Goal: Register for event/course

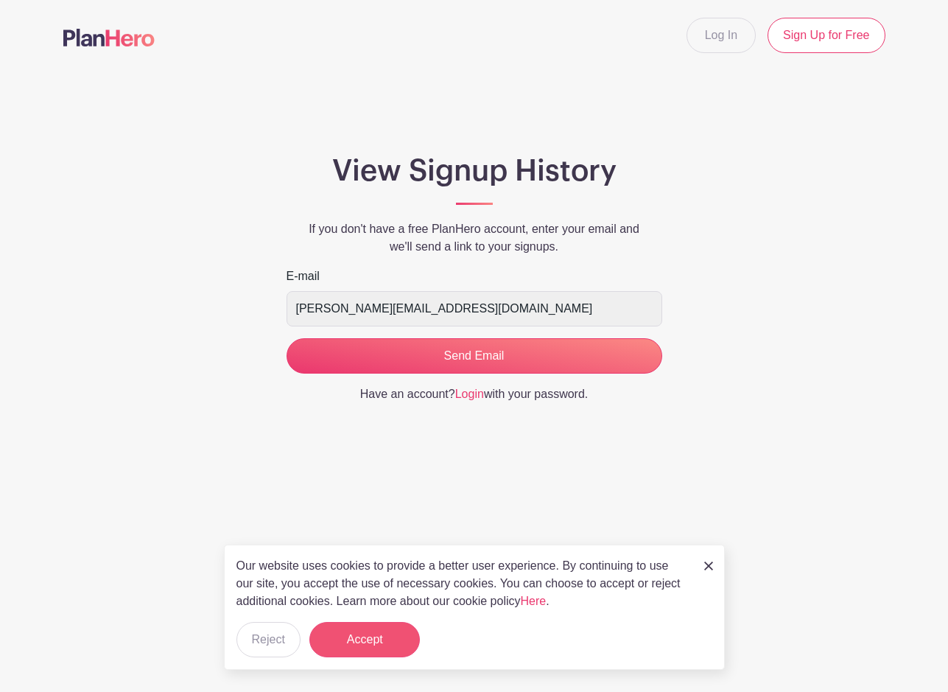
click at [359, 647] on button "Accept" at bounding box center [364, 639] width 111 height 35
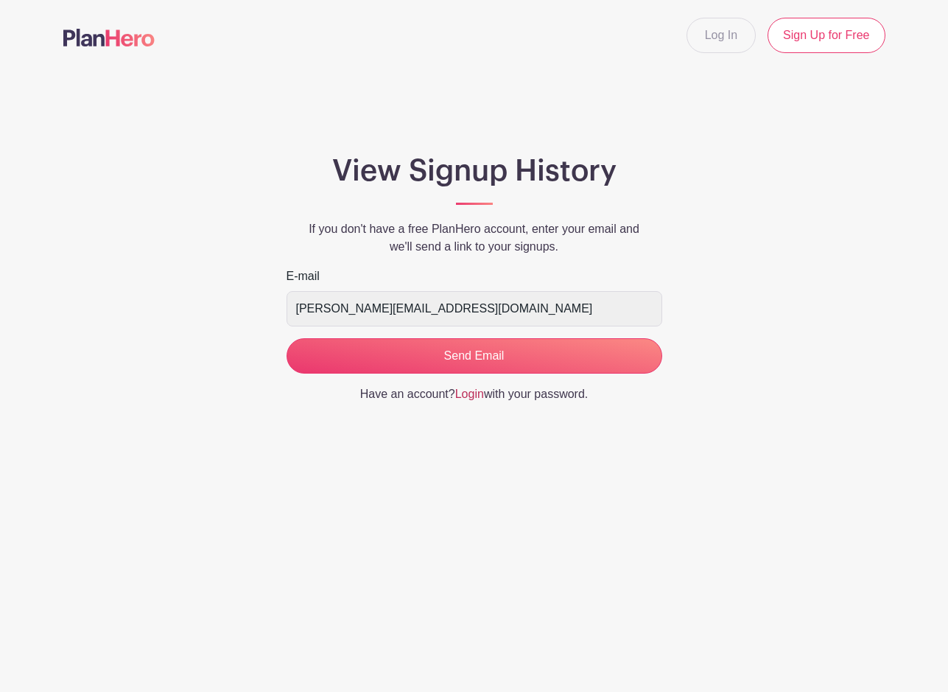
click at [469, 399] on link "Login" at bounding box center [469, 394] width 29 height 13
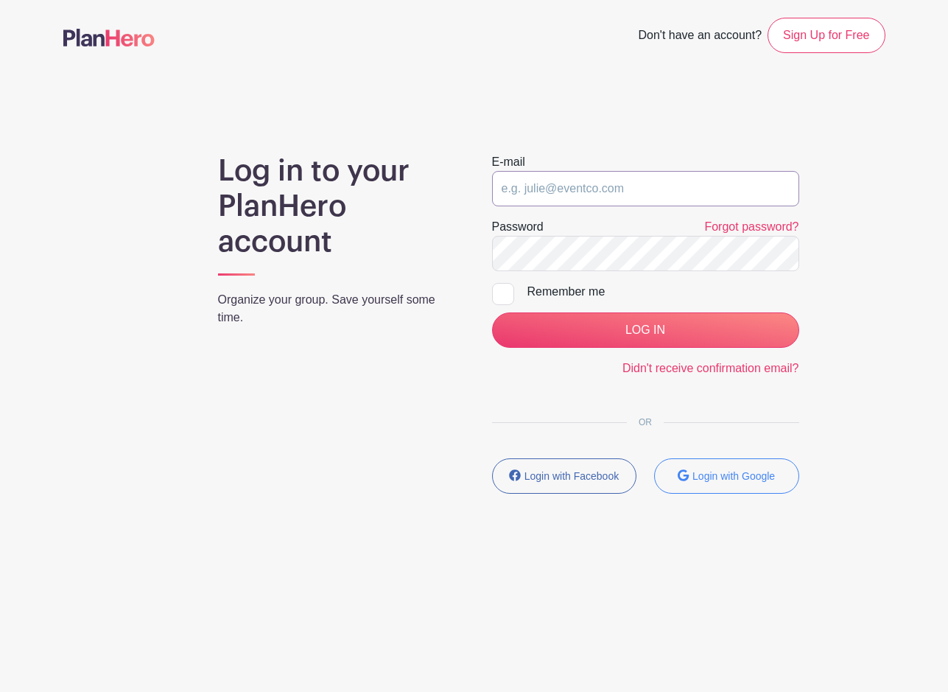
type input "[PERSON_NAME][EMAIL_ADDRESS][DOMAIN_NAME]"
click at [505, 295] on div at bounding box center [503, 294] width 22 height 22
click at [502, 292] on input "Remember me" at bounding box center [497, 288] width 10 height 10
checkbox input "true"
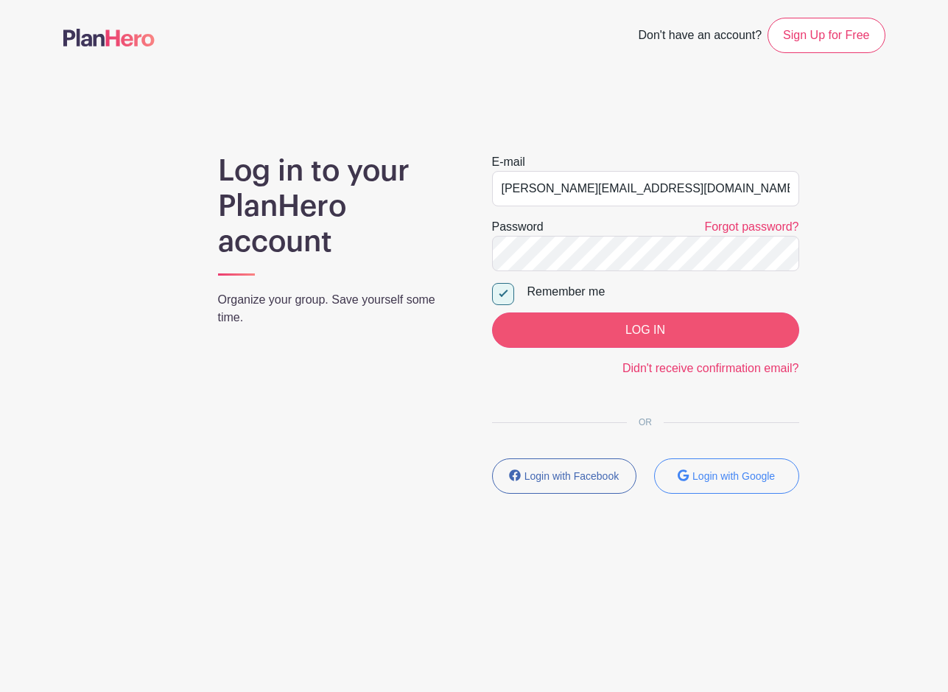
click at [605, 331] on input "LOG IN" at bounding box center [645, 329] width 307 height 35
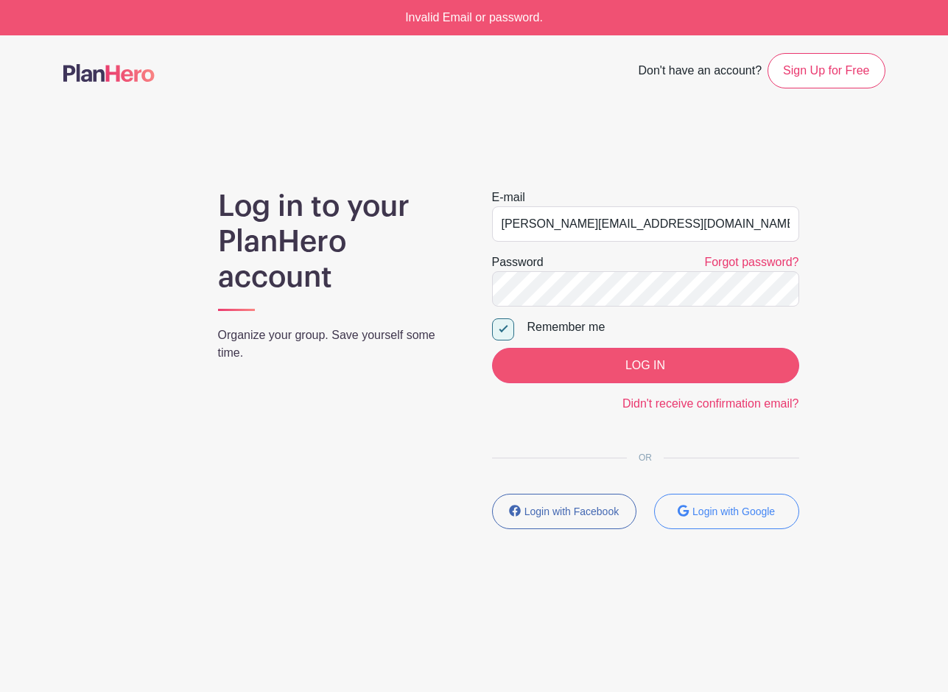
click at [665, 361] on input "LOG IN" at bounding box center [645, 365] width 307 height 35
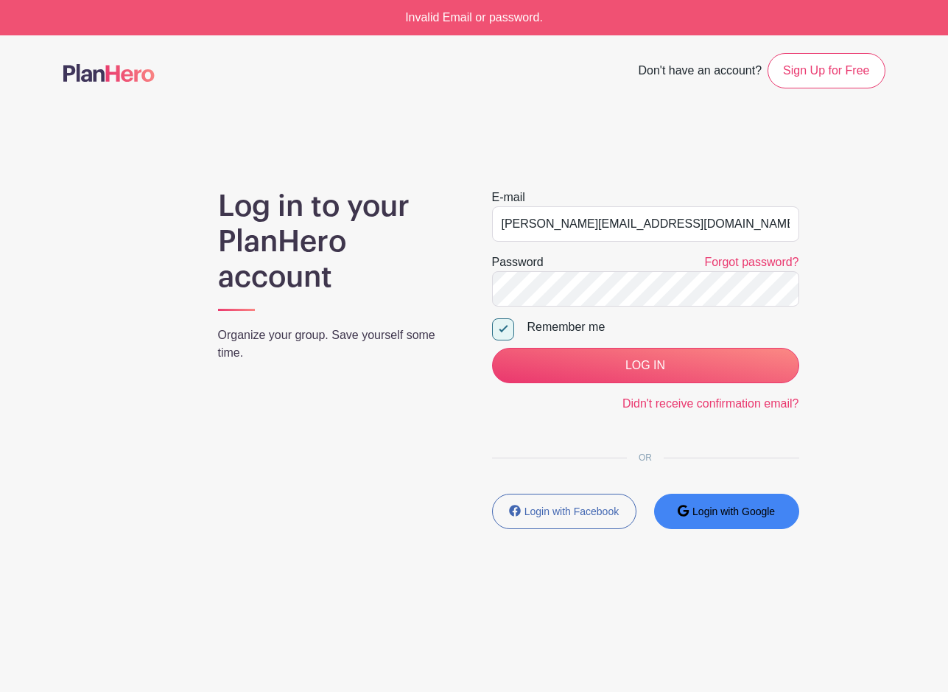
click at [709, 515] on small "Login with Google" at bounding box center [734, 511] width 83 height 12
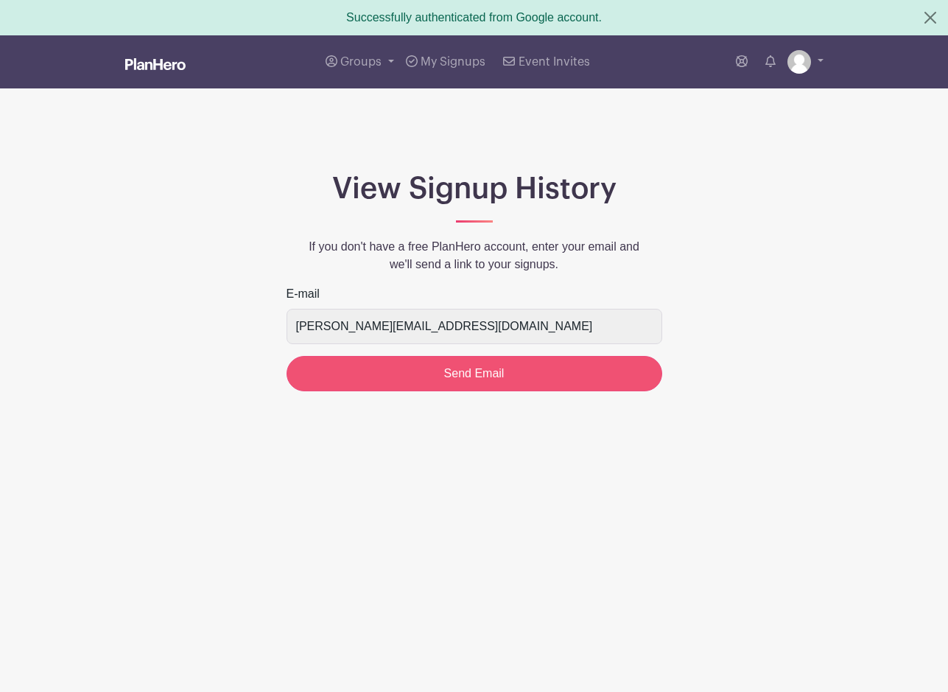
click at [501, 379] on input "Send Email" at bounding box center [475, 373] width 376 height 35
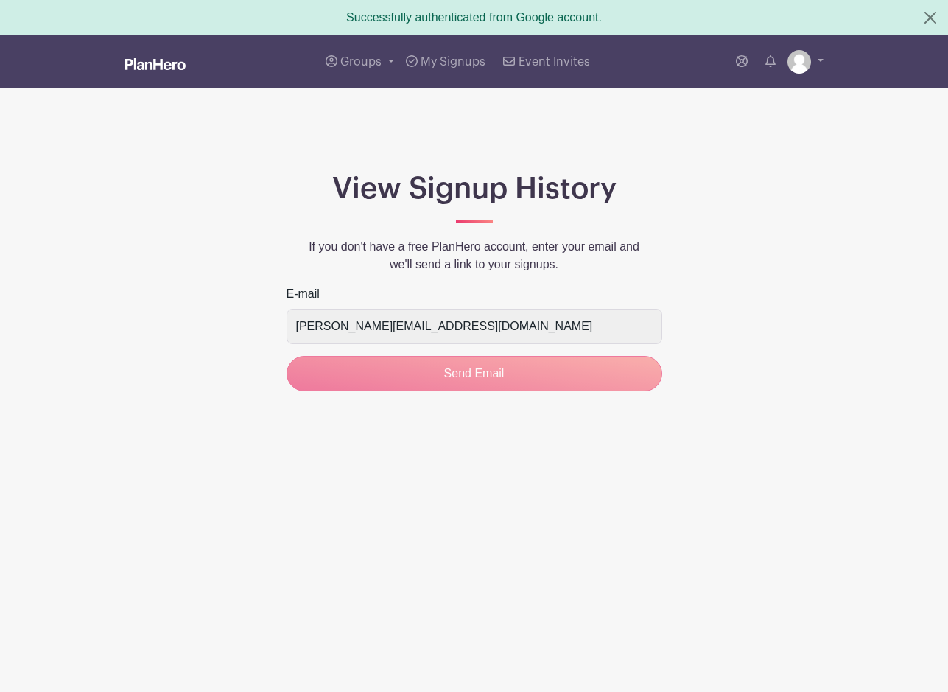
click at [476, 380] on form "E-mail kelly@gratefulgatherings.org Send Email" at bounding box center [475, 338] width 376 height 106
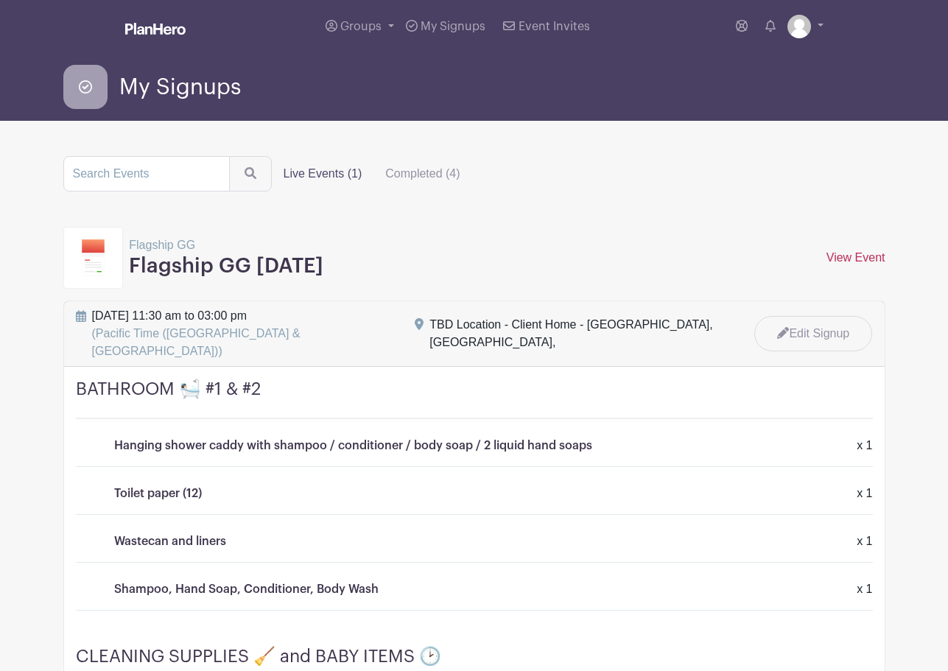
click at [843, 262] on link "View Event" at bounding box center [856, 257] width 59 height 13
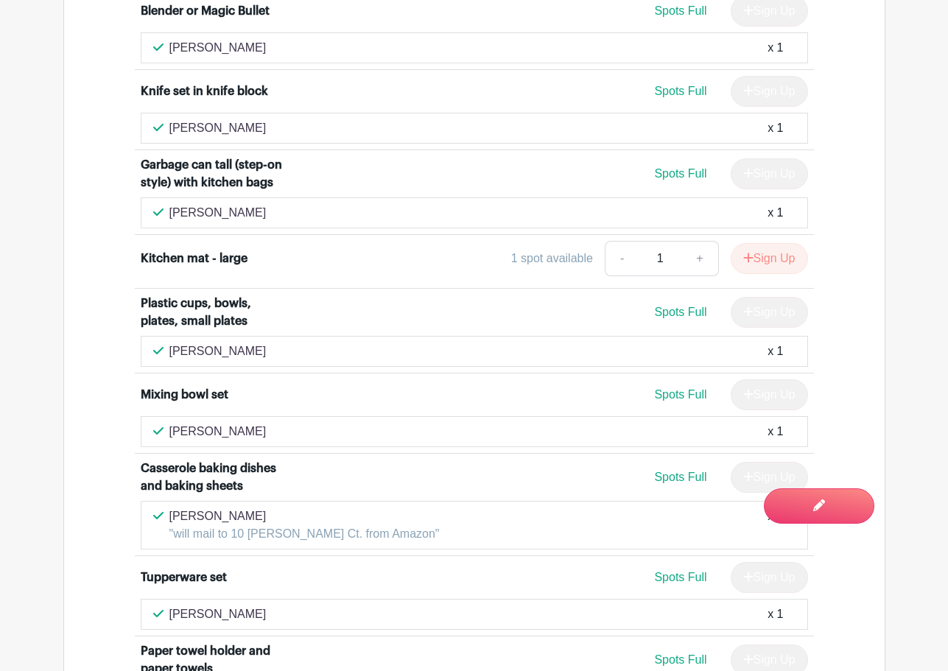
scroll to position [2351, 0]
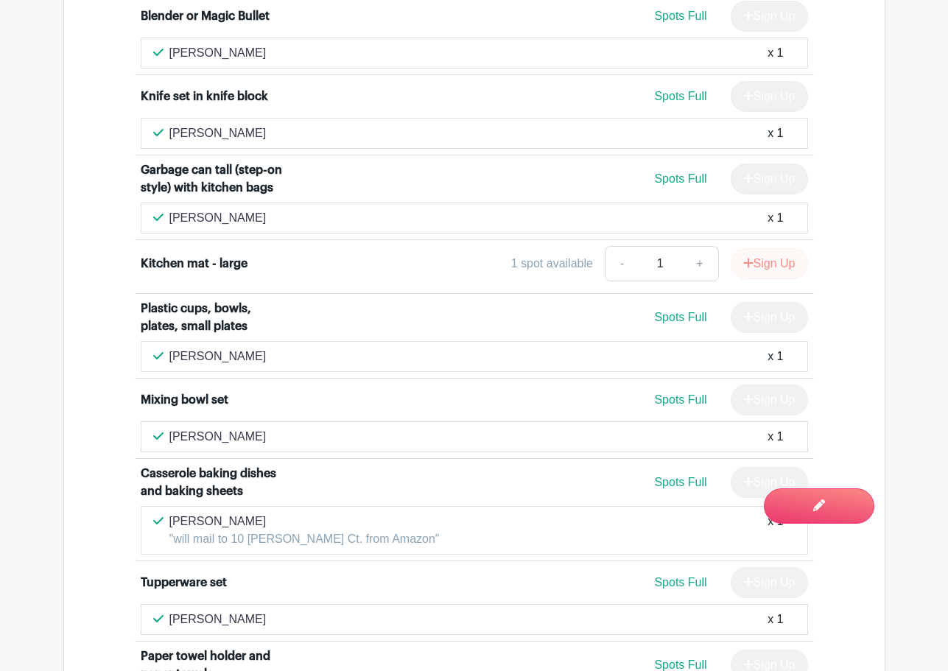
click at [769, 279] on button "Sign Up" at bounding box center [769, 263] width 77 height 31
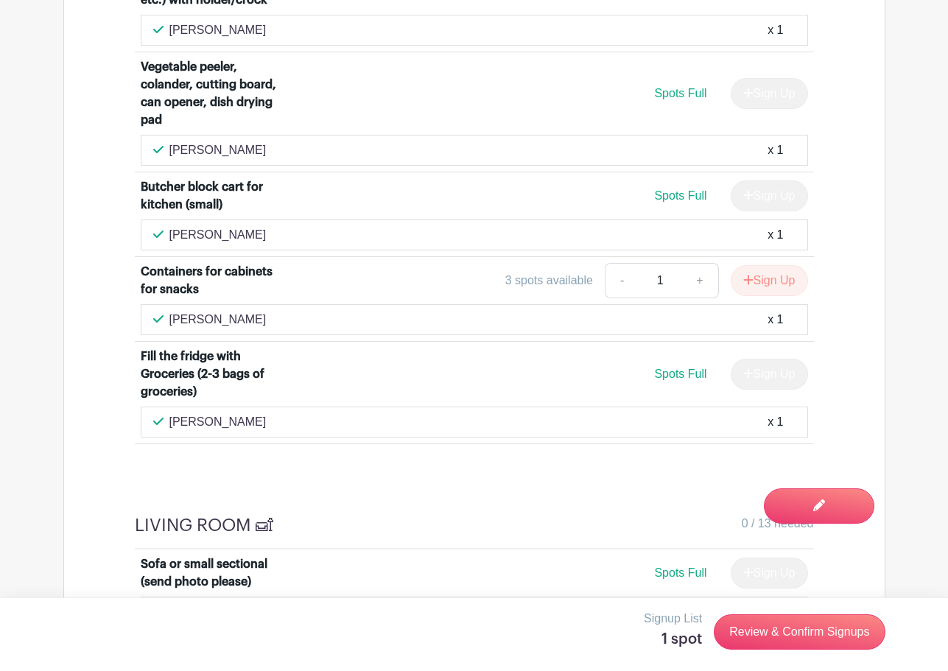
scroll to position [3453, 0]
click at [772, 296] on button "Sign Up" at bounding box center [769, 280] width 77 height 31
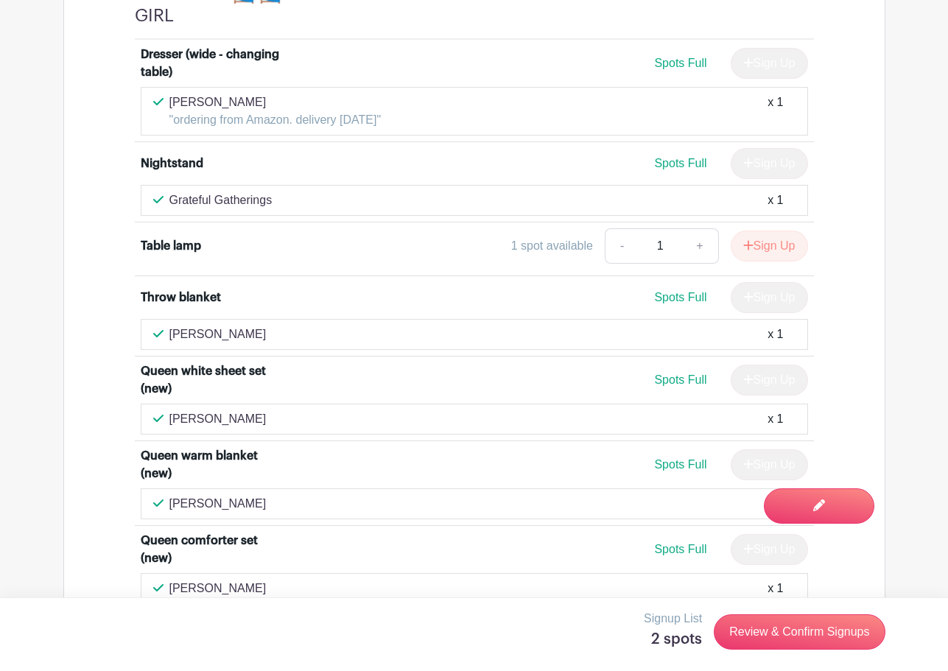
scroll to position [5161, 0]
click at [775, 261] on button "Sign Up" at bounding box center [769, 245] width 77 height 31
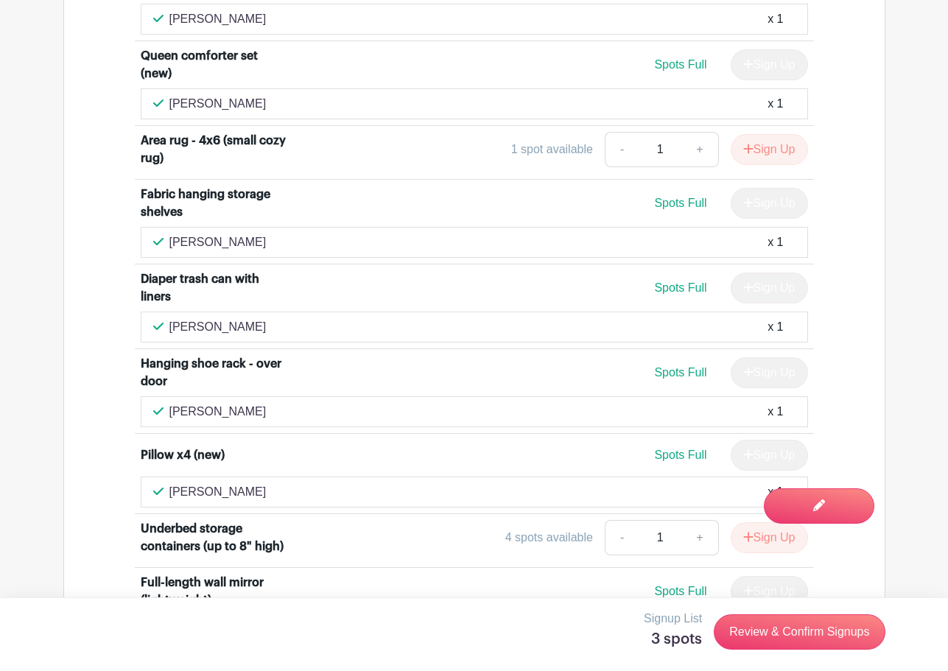
scroll to position [5646, 0]
click at [777, 164] on button "Sign Up" at bounding box center [769, 148] width 77 height 31
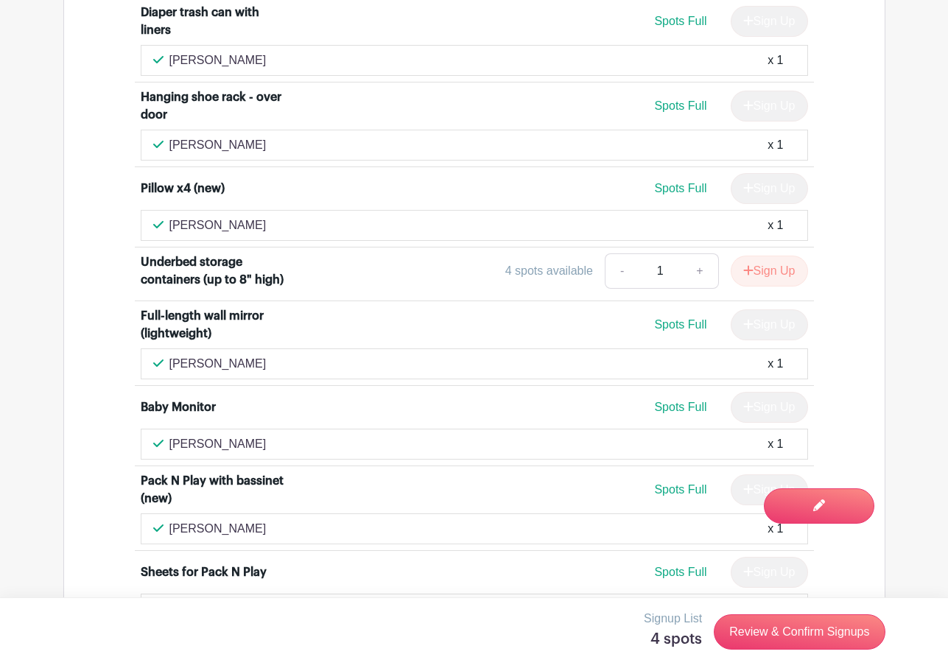
scroll to position [5912, 0]
click at [779, 286] on button "Sign Up" at bounding box center [769, 270] width 77 height 31
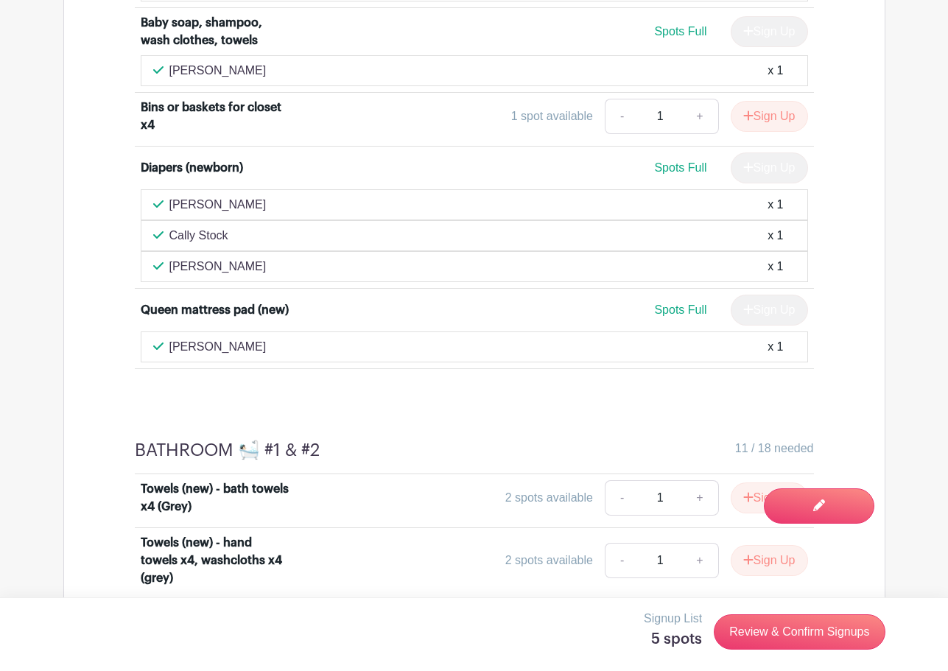
scroll to position [6539, 0]
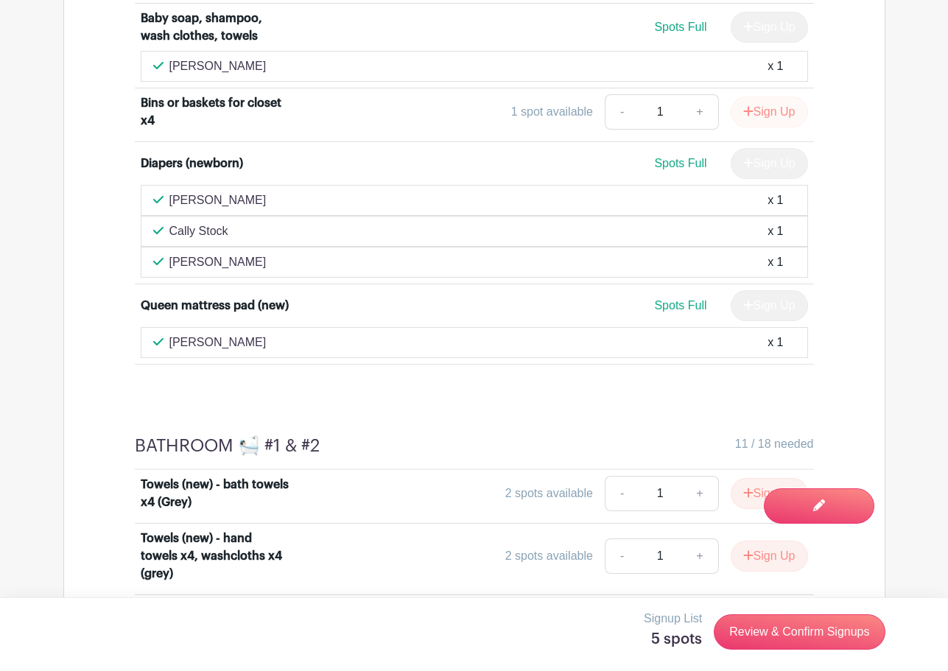
click at [769, 127] on button "Sign Up" at bounding box center [769, 112] width 77 height 31
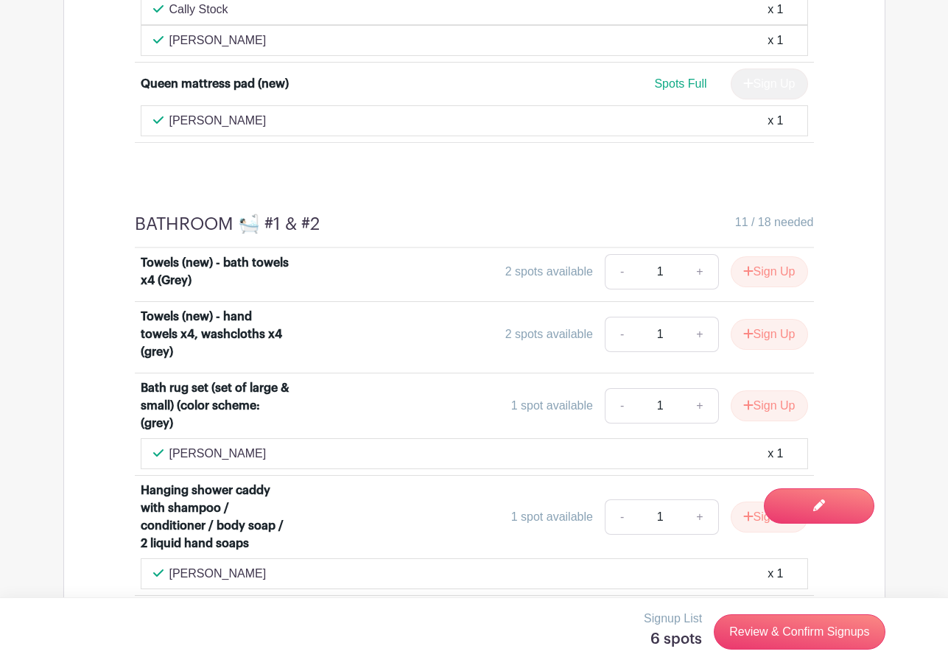
scroll to position [6798, 0]
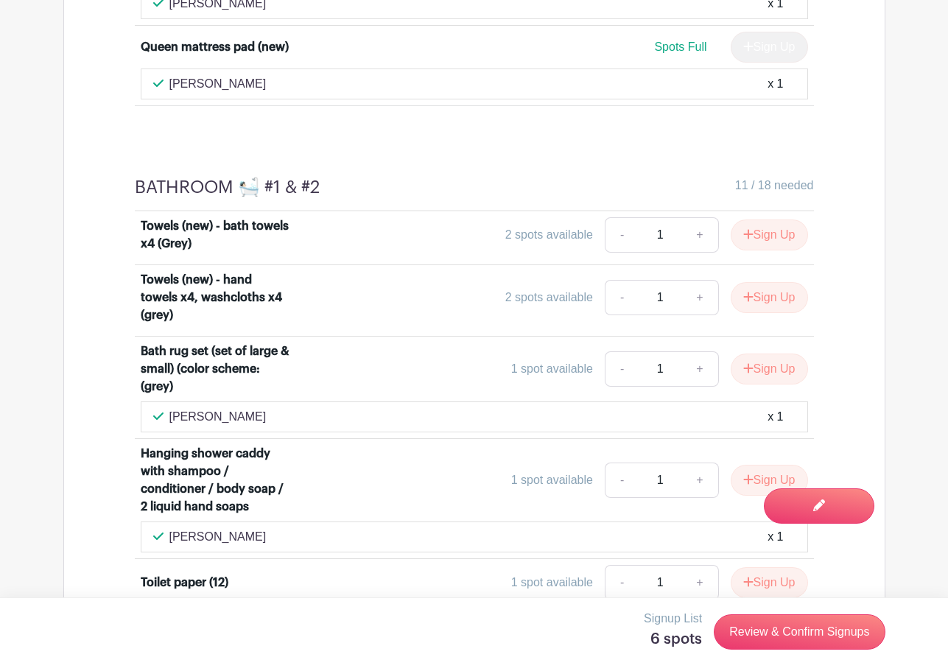
click at [697, 253] on link "+" at bounding box center [699, 234] width 37 height 35
type input "2"
click at [758, 250] on button "Sign Up" at bounding box center [769, 235] width 77 height 31
click at [696, 315] on link "+" at bounding box center [699, 297] width 37 height 35
type input "2"
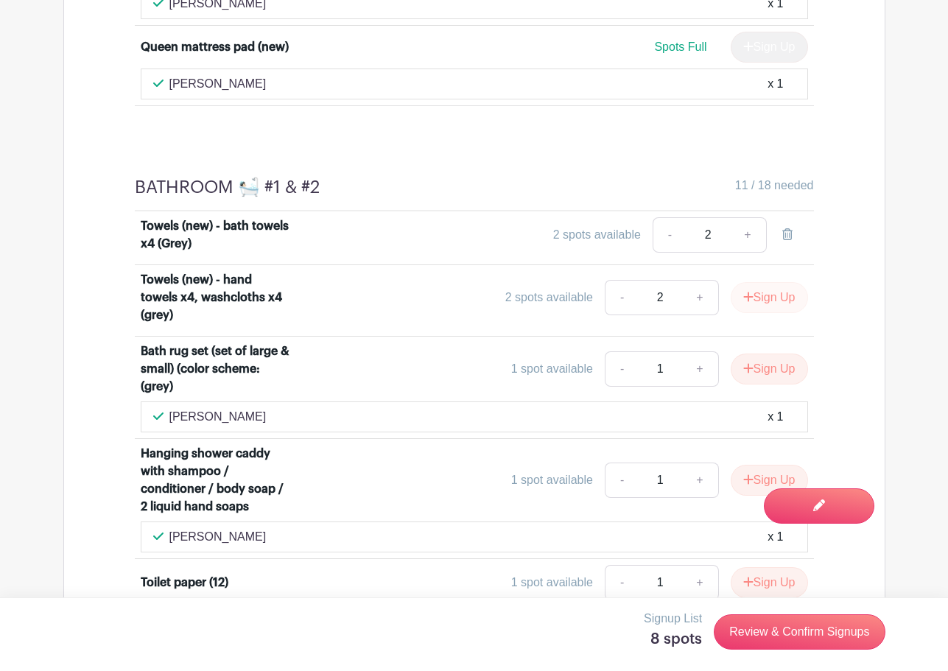
click at [784, 313] on button "Sign Up" at bounding box center [769, 297] width 77 height 31
click at [695, 387] on link "+" at bounding box center [699, 368] width 37 height 35
click at [696, 387] on link "+" at bounding box center [699, 368] width 37 height 35
click at [781, 385] on button "Sign Up" at bounding box center [769, 369] width 77 height 31
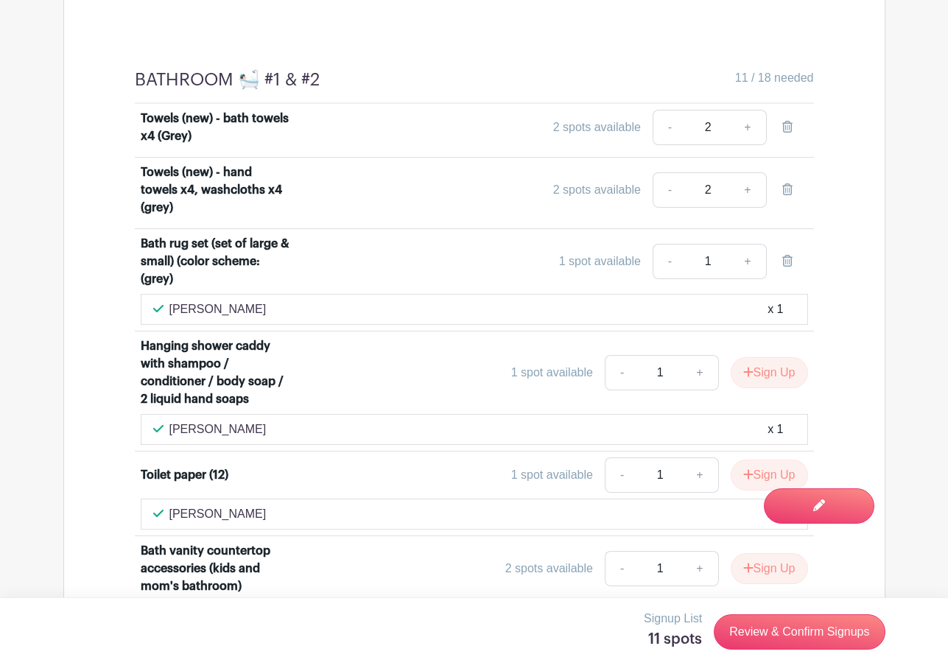
scroll to position [6907, 0]
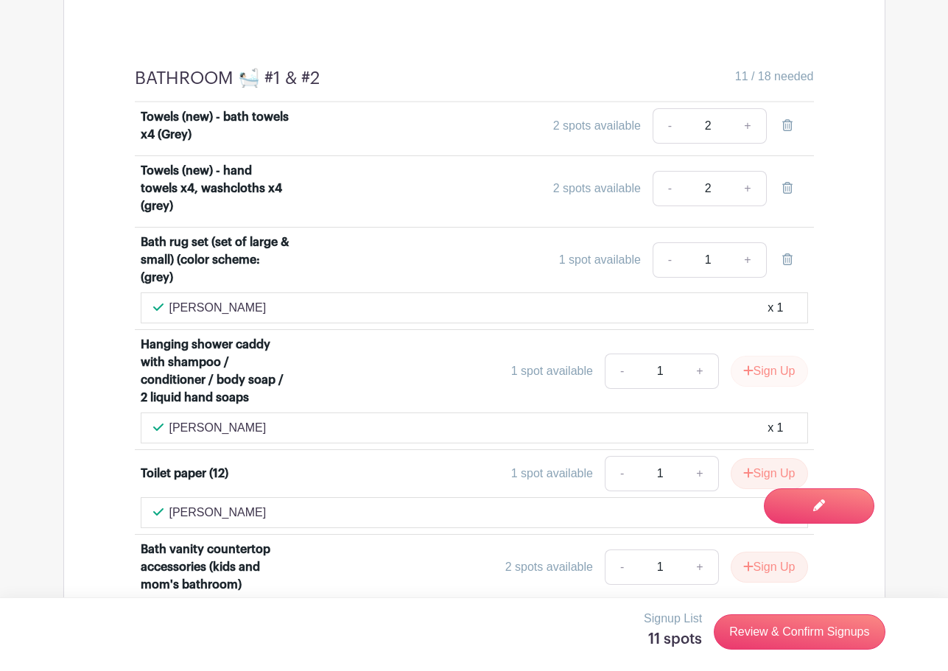
click at [765, 387] on button "Sign Up" at bounding box center [769, 371] width 77 height 31
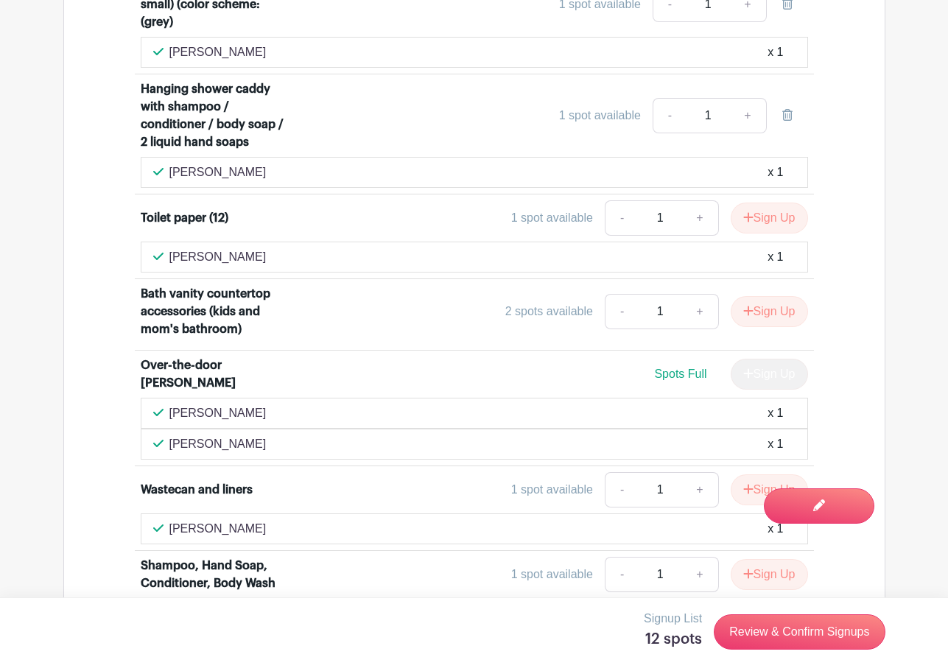
scroll to position [7163, 0]
click at [765, 234] on button "Sign Up" at bounding box center [769, 218] width 77 height 31
click at [768, 327] on button "Sign Up" at bounding box center [769, 311] width 77 height 31
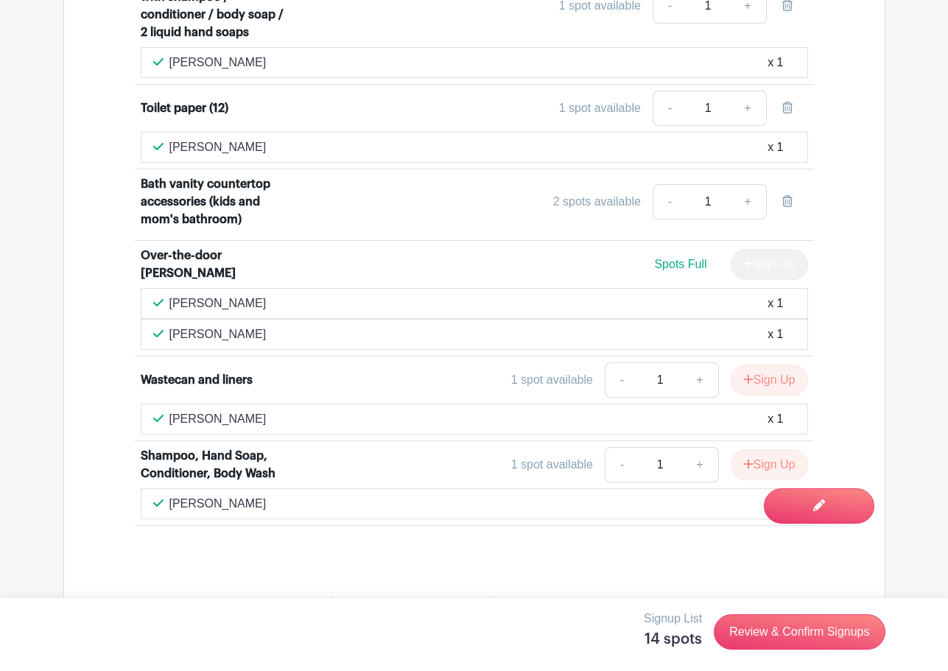
scroll to position [7274, 0]
click at [763, 394] on button "Sign Up" at bounding box center [769, 378] width 77 height 31
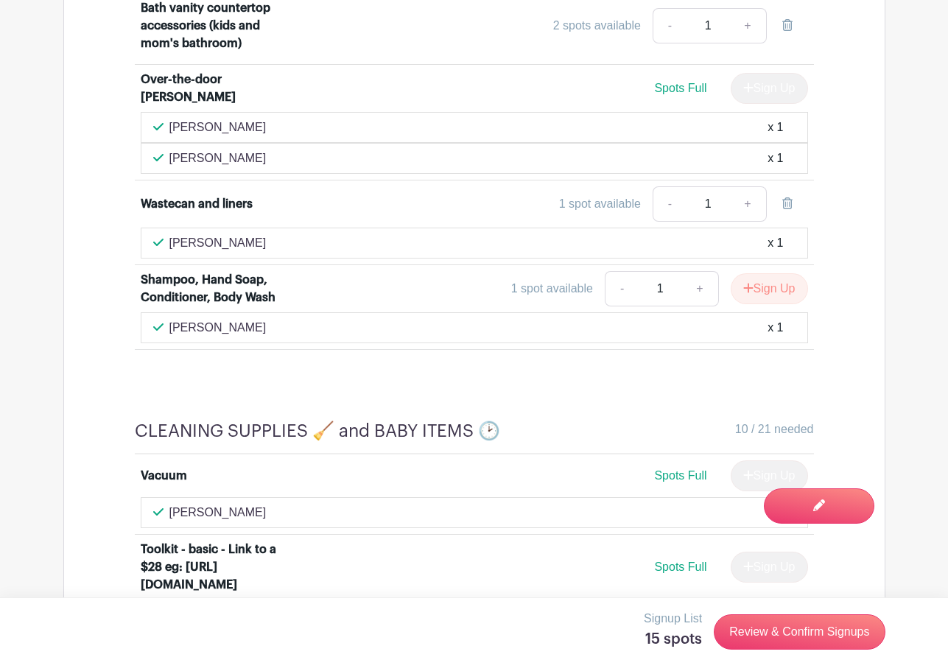
scroll to position [7449, 0]
click at [778, 304] on button "Sign Up" at bounding box center [769, 288] width 77 height 31
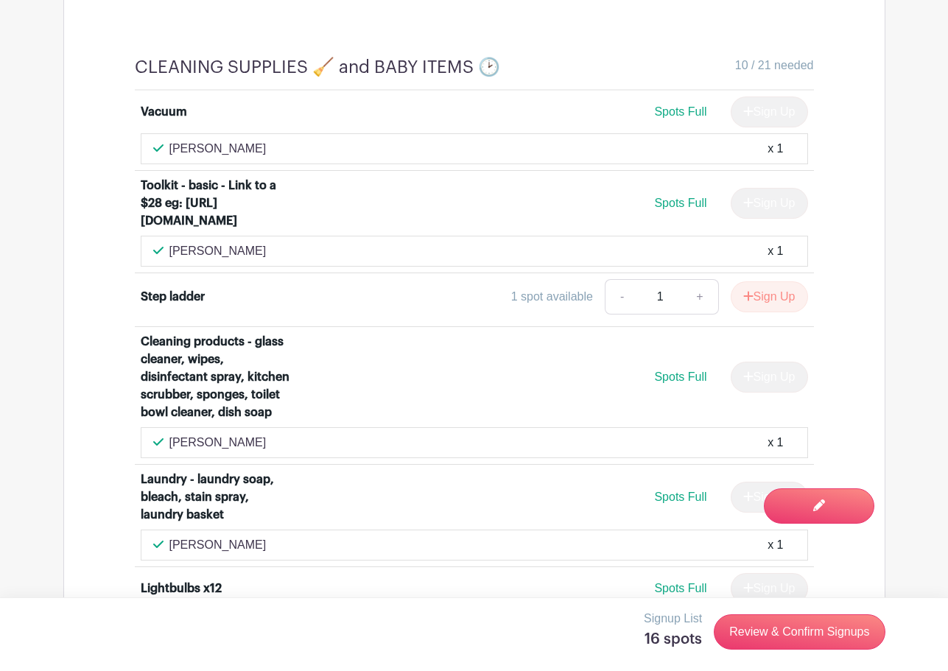
scroll to position [7816, 0]
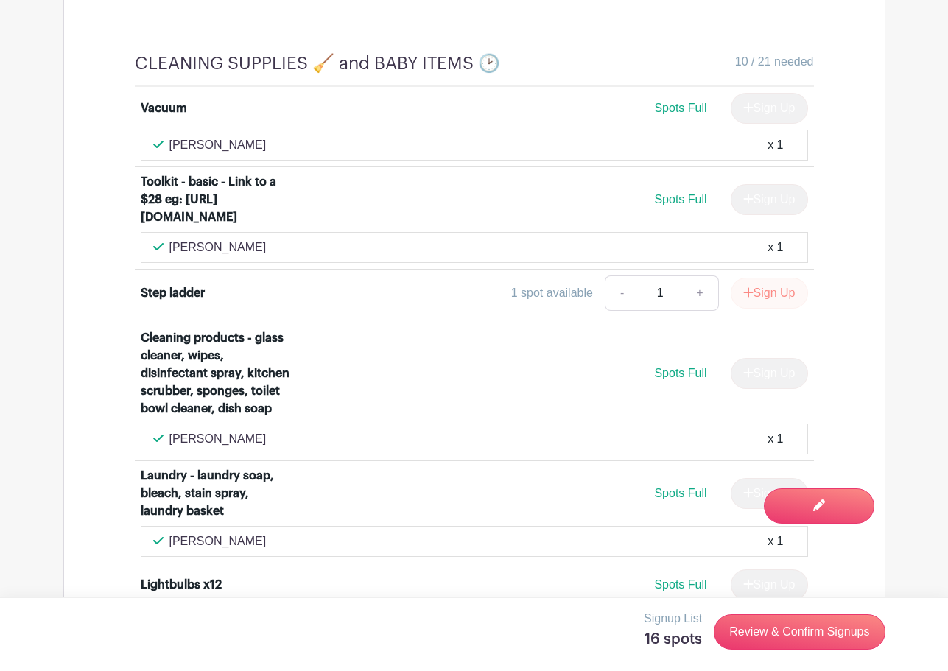
click at [768, 309] on button "Sign Up" at bounding box center [769, 293] width 77 height 31
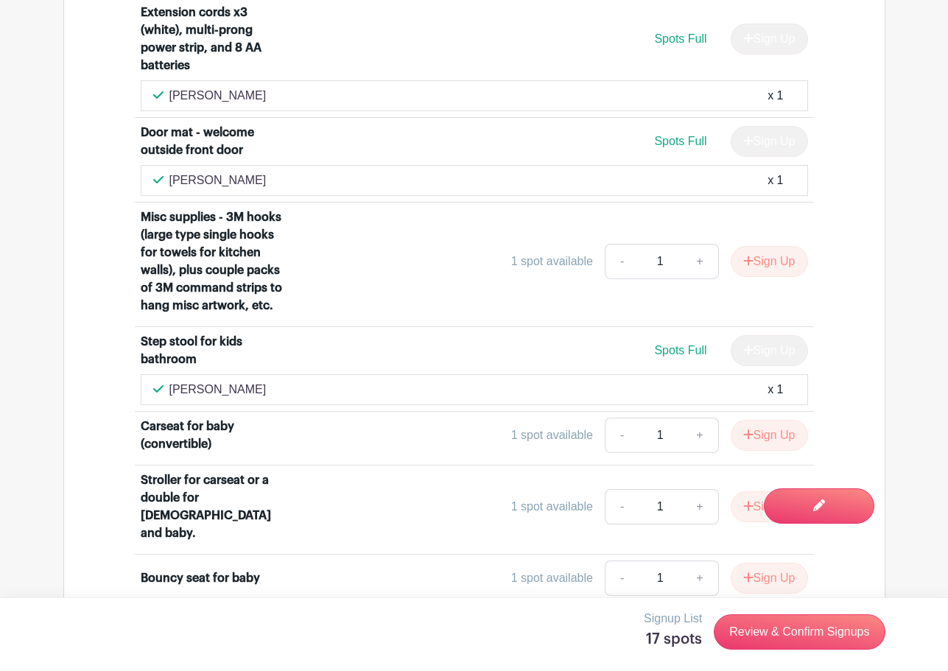
scroll to position [8731, 0]
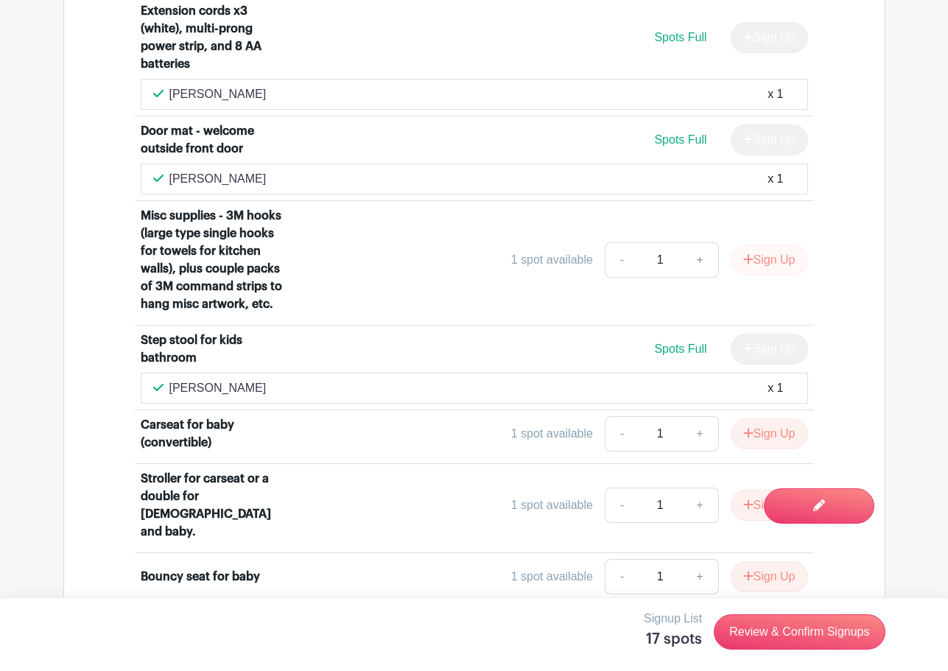
click at [780, 276] on button "Sign Up" at bounding box center [769, 260] width 77 height 31
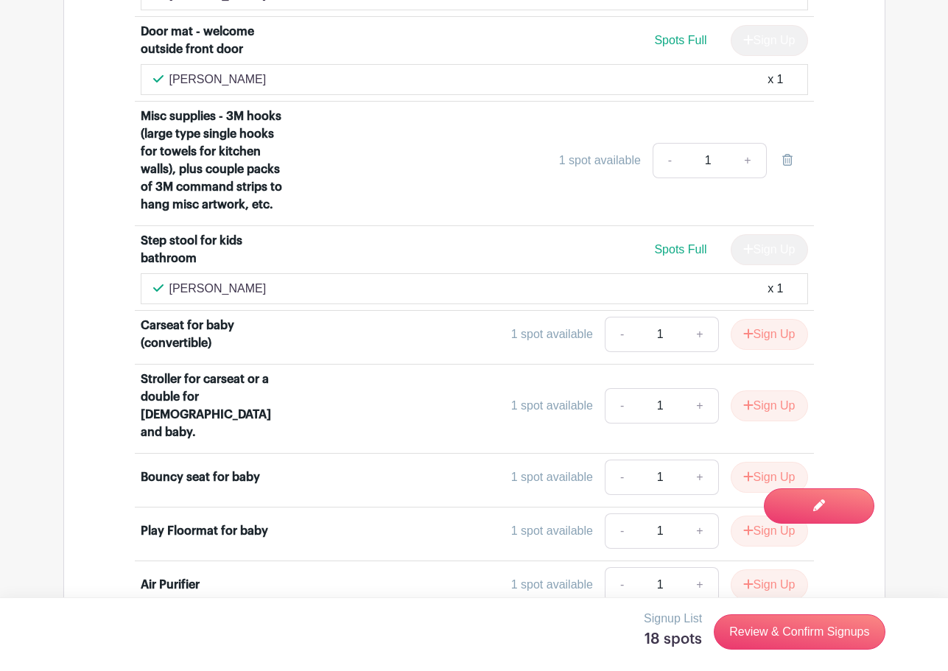
scroll to position [8835, 0]
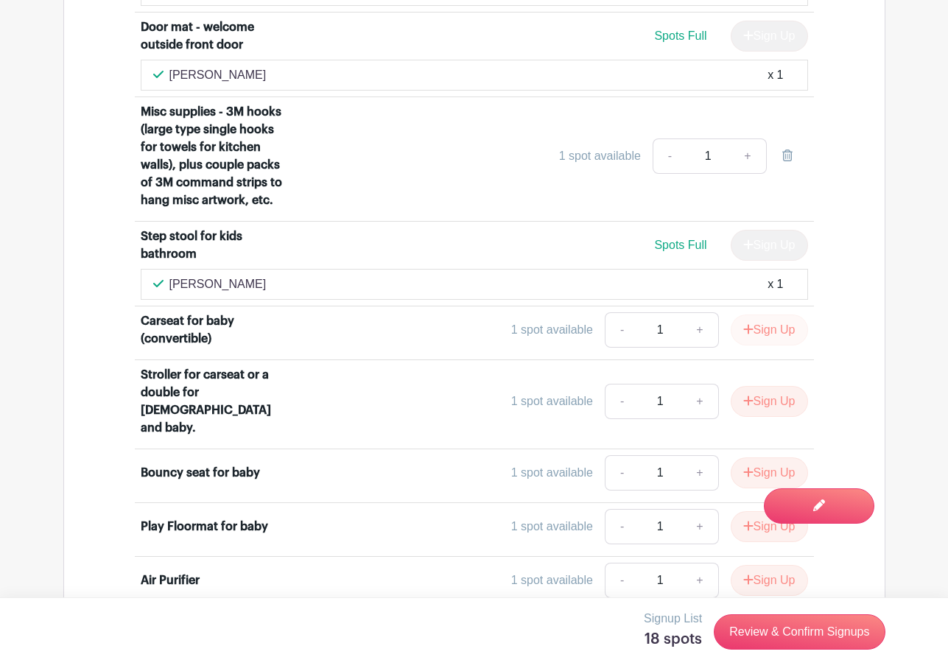
click at [780, 346] on button "Sign Up" at bounding box center [769, 330] width 77 height 31
click at [763, 417] on button "Sign Up" at bounding box center [769, 401] width 77 height 31
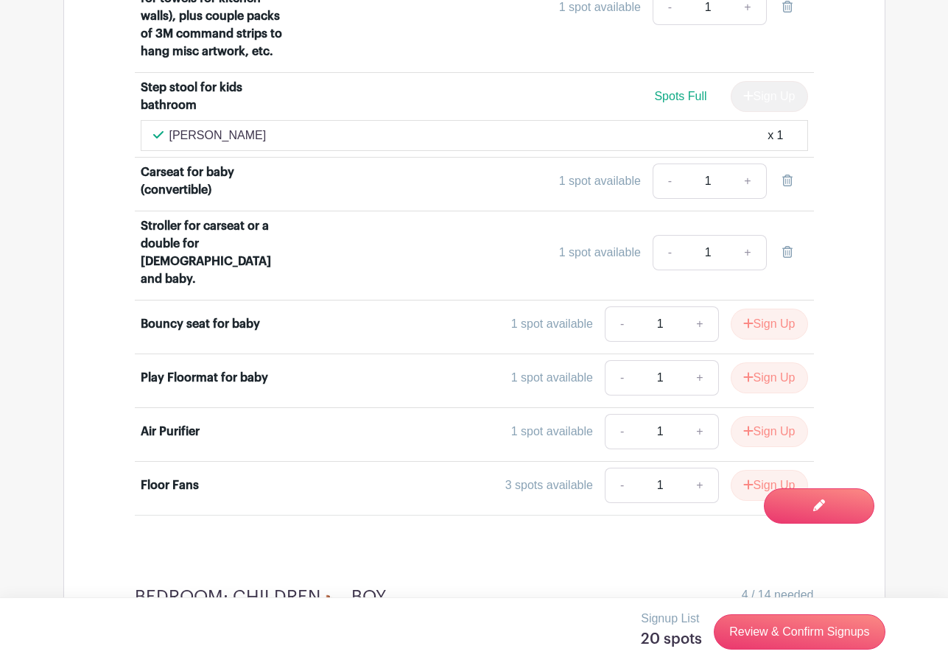
scroll to position [8991, 0]
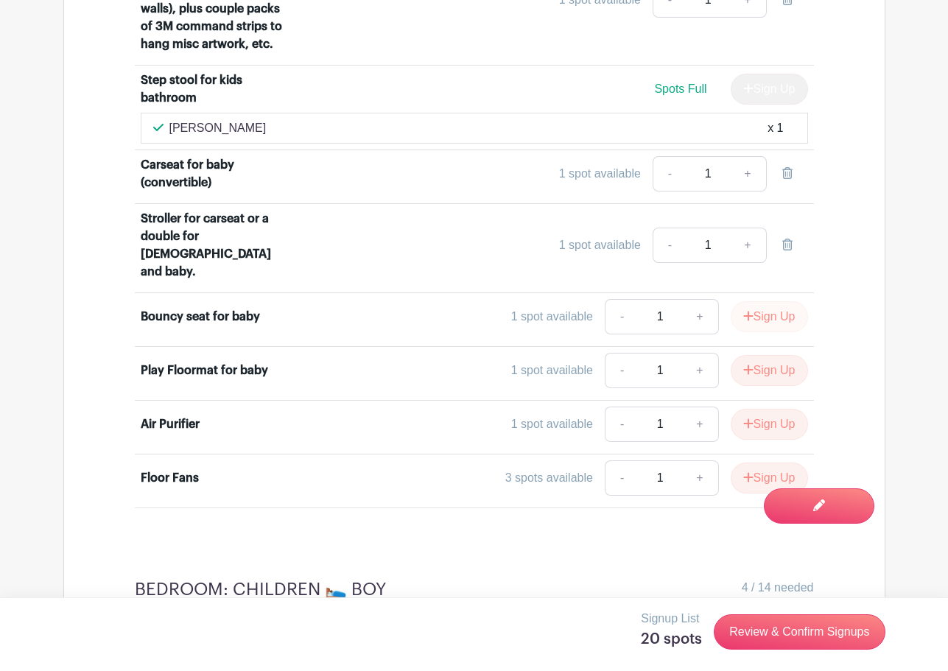
click at [755, 332] on button "Sign Up" at bounding box center [769, 316] width 77 height 31
click at [763, 386] on button "Sign Up" at bounding box center [769, 370] width 77 height 31
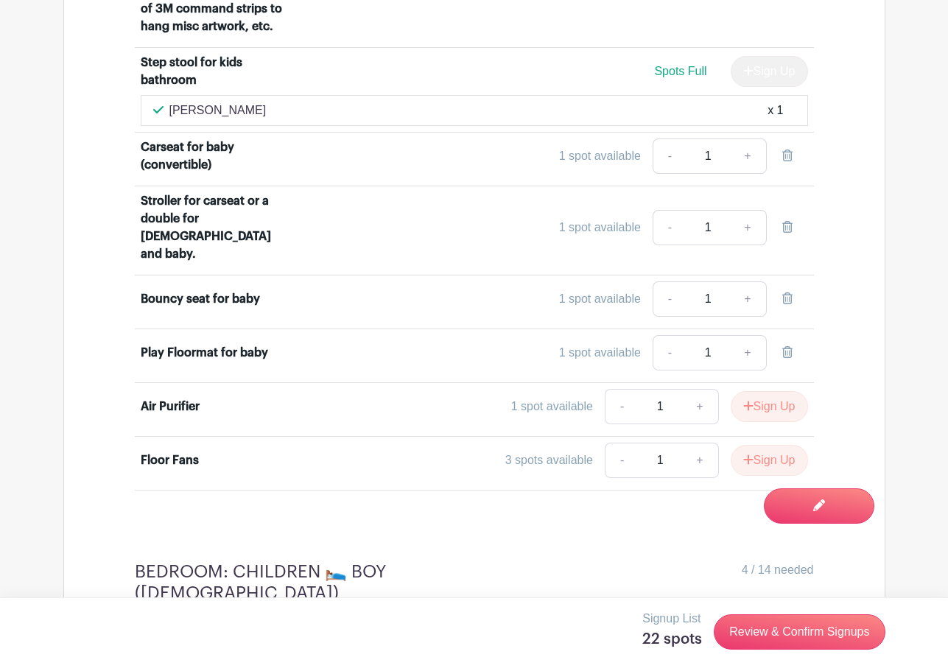
scroll to position [9029, 0]
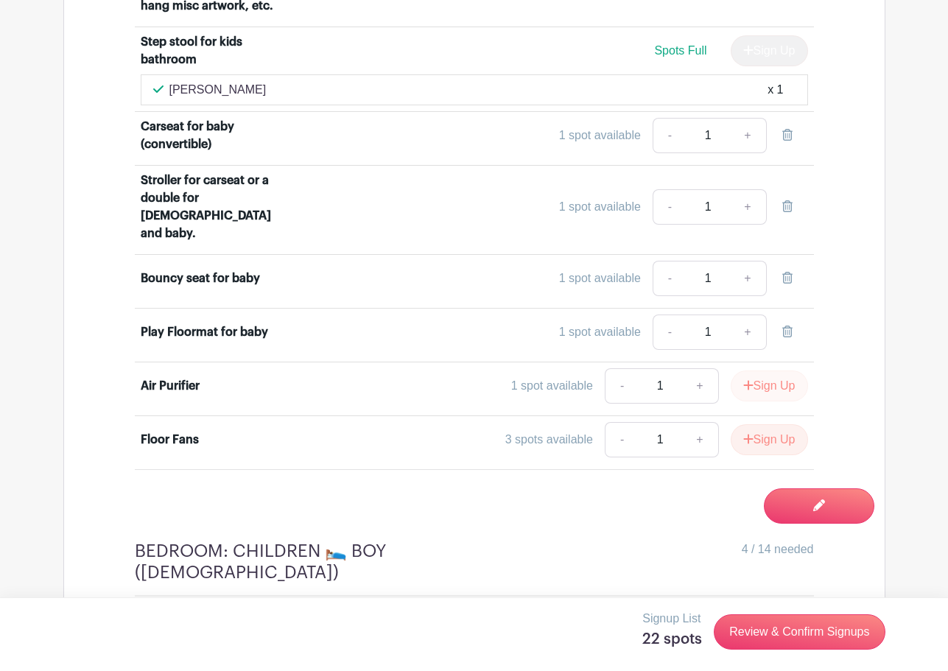
click at [753, 402] on button "Sign Up" at bounding box center [769, 386] width 77 height 31
click at [746, 445] on icon "submit" at bounding box center [748, 439] width 10 height 12
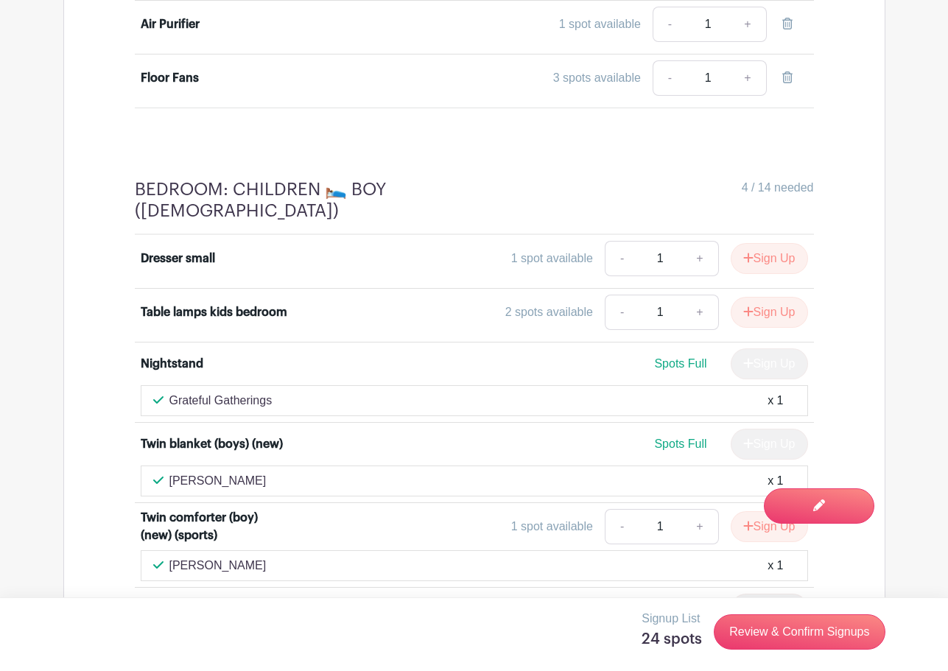
scroll to position [9391, 0]
click at [781, 274] on button "Sign Up" at bounding box center [769, 258] width 77 height 31
click at [776, 328] on button "Sign Up" at bounding box center [769, 312] width 77 height 31
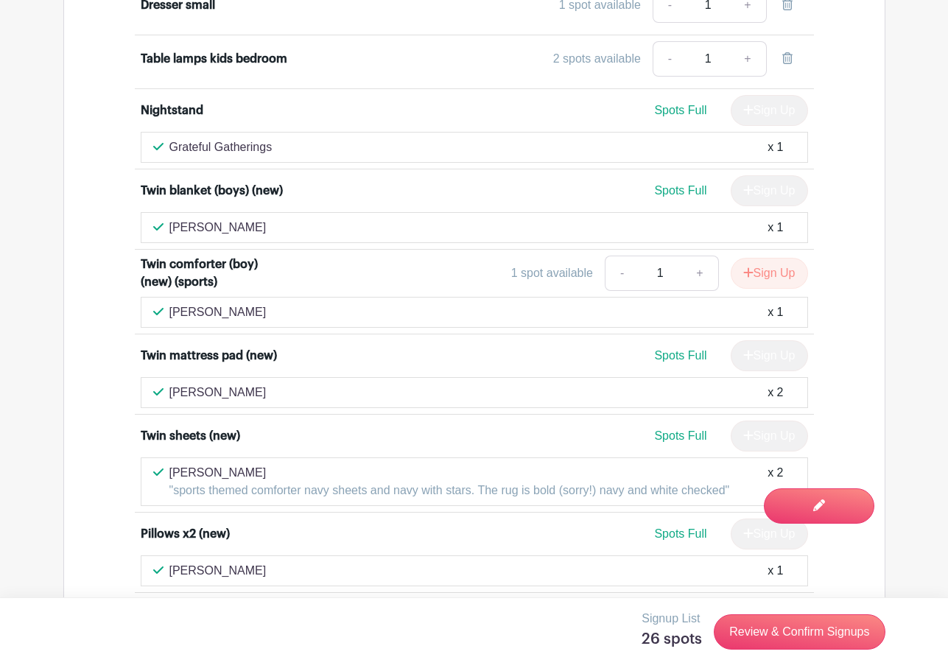
scroll to position [9646, 0]
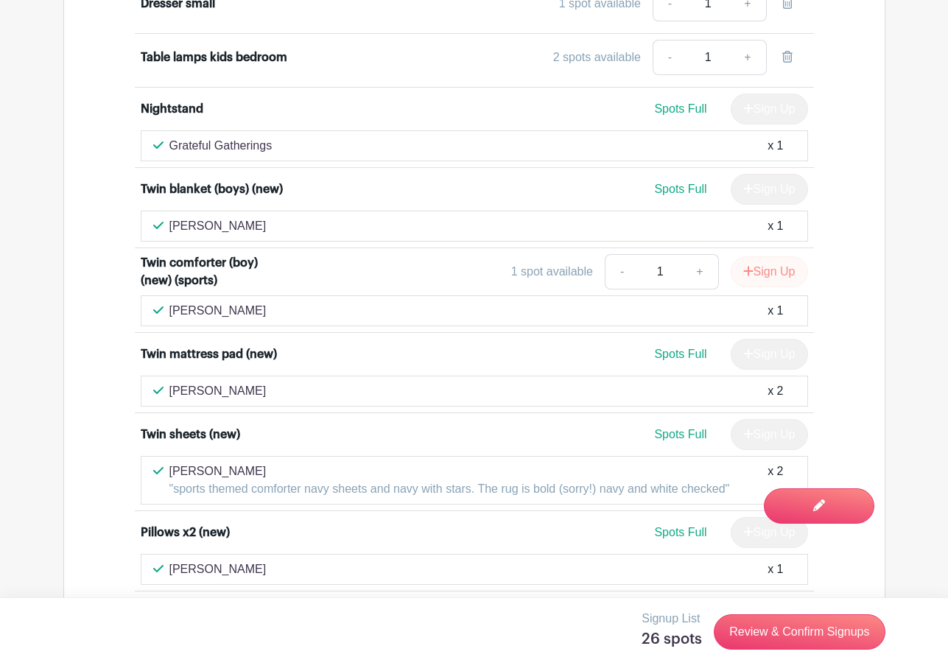
click at [777, 287] on button "Sign Up" at bounding box center [769, 271] width 77 height 31
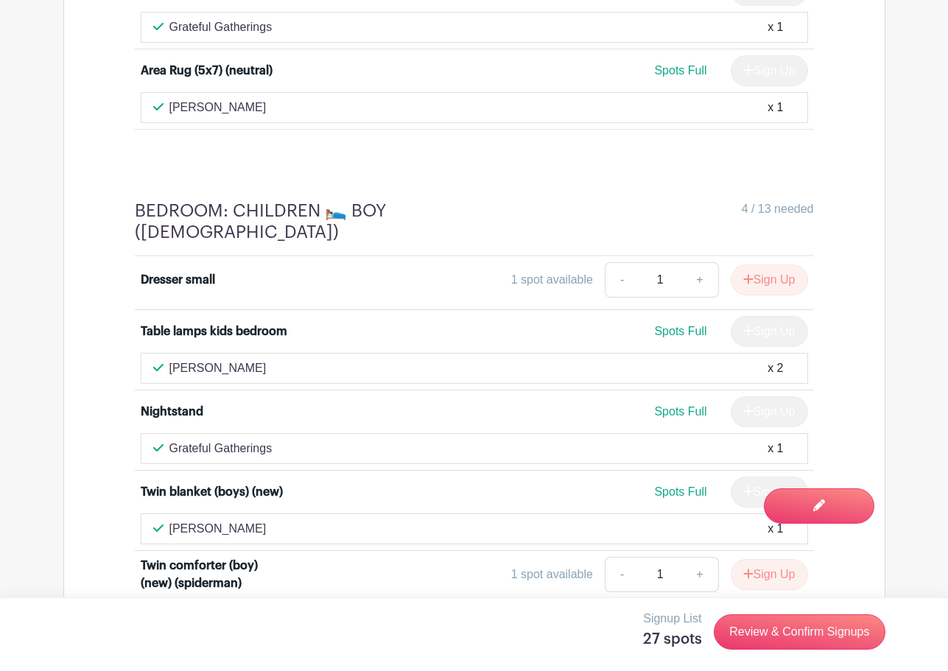
scroll to position [10281, 0]
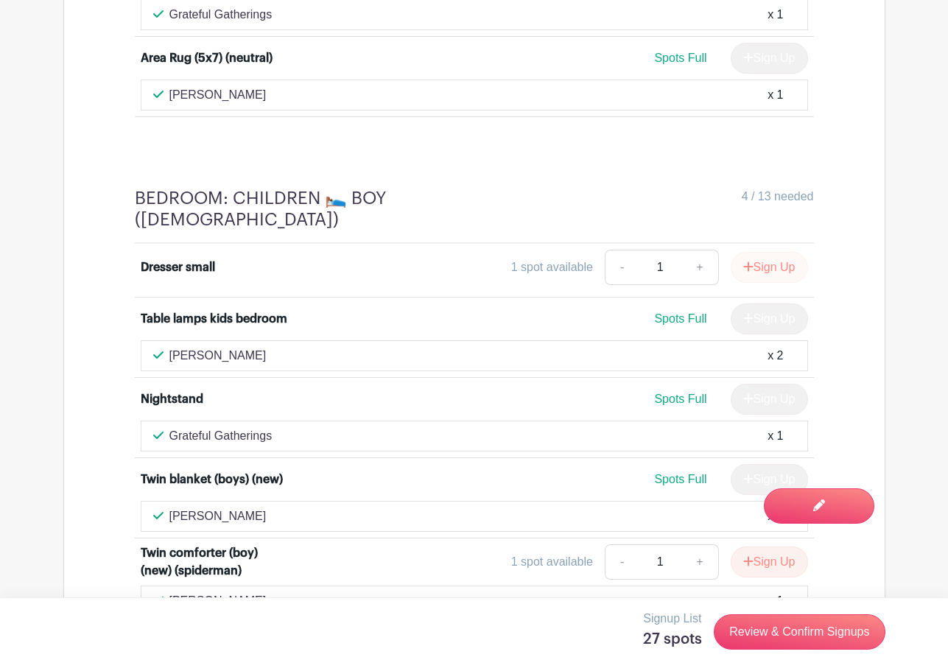
click at [776, 283] on button "Sign Up" at bounding box center [769, 267] width 77 height 31
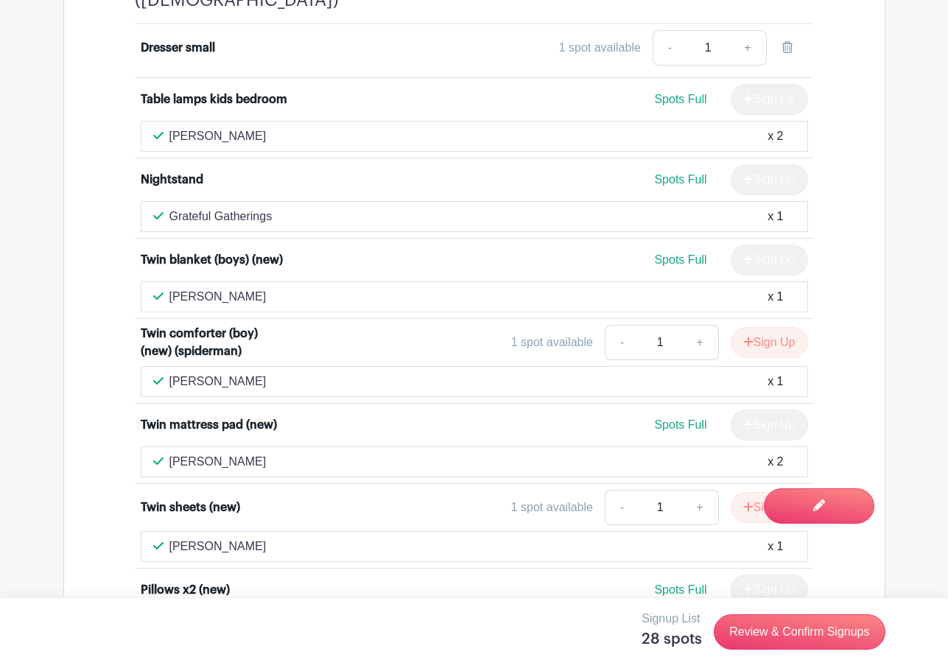
scroll to position [10507, 0]
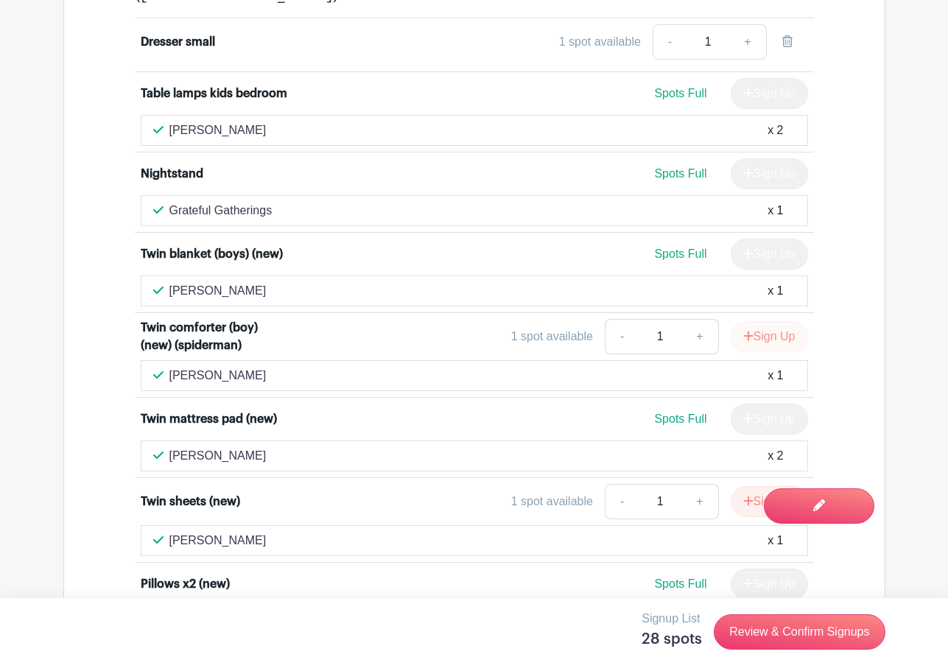
click at [765, 352] on button "Sign Up" at bounding box center [769, 336] width 77 height 31
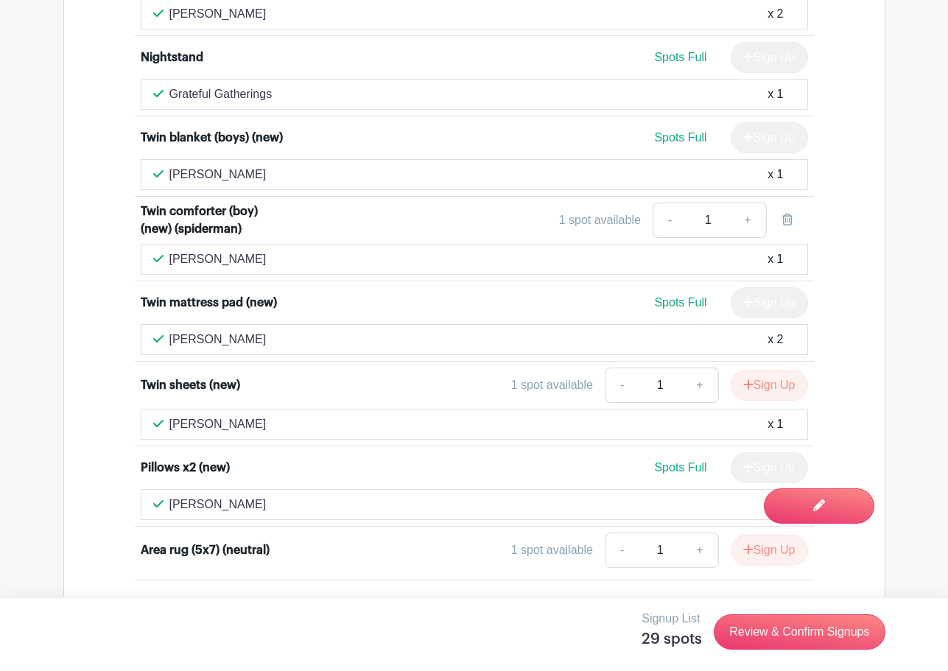
scroll to position [10625, 0]
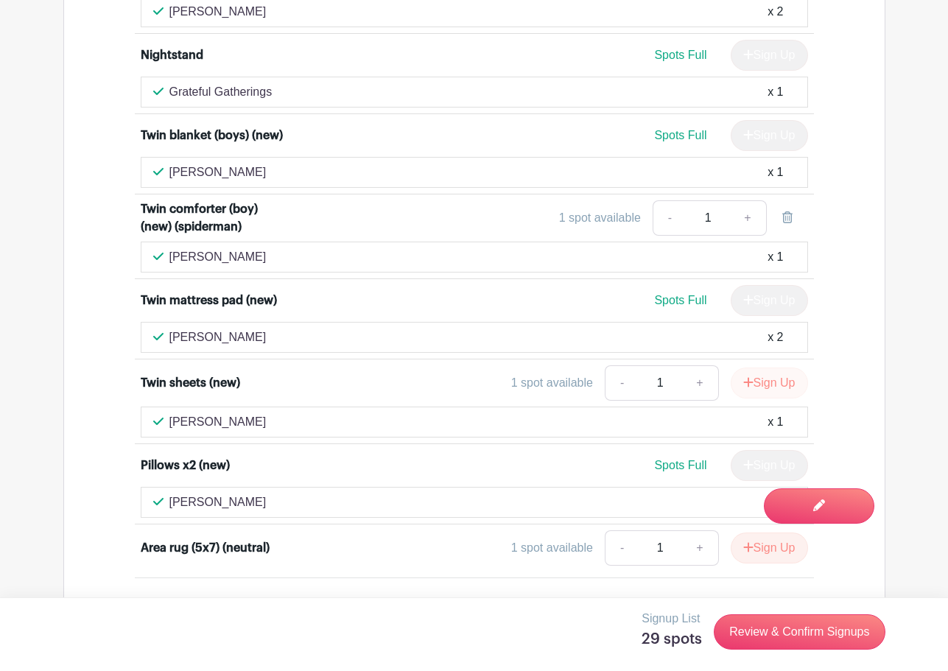
click at [747, 388] on icon "submit" at bounding box center [748, 382] width 10 height 12
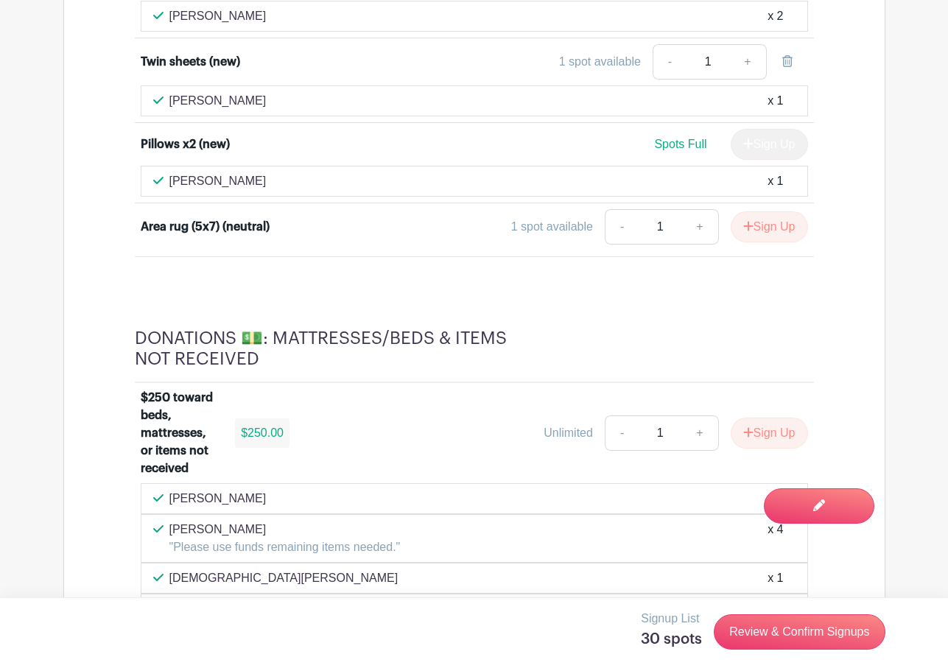
scroll to position [10947, 0]
click at [765, 242] on button "Sign Up" at bounding box center [769, 226] width 77 height 31
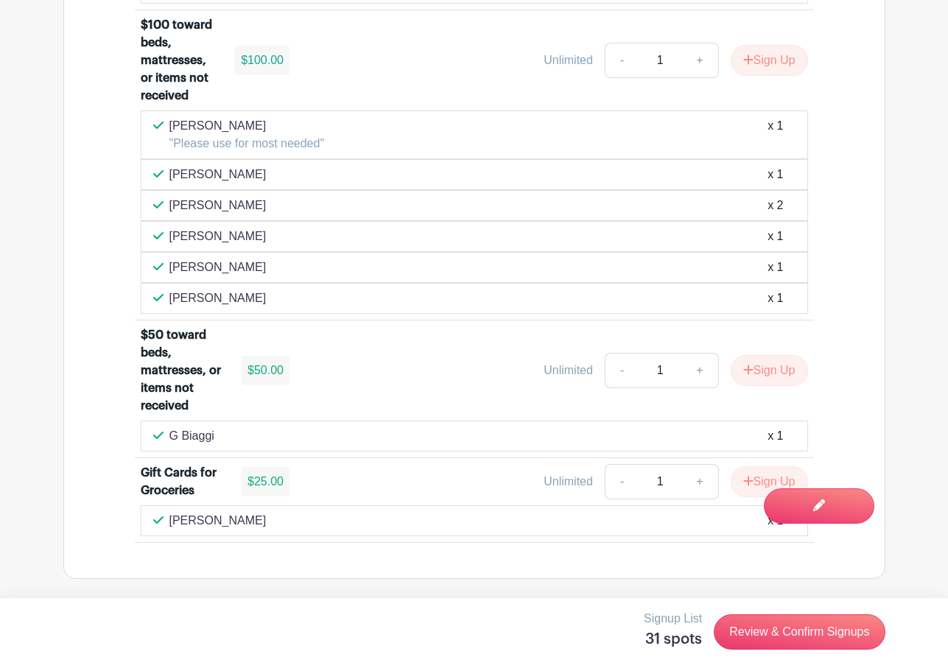
scroll to position [11744, 0]
click at [834, 635] on link "Review & Confirm Signups" at bounding box center [799, 631] width 171 height 35
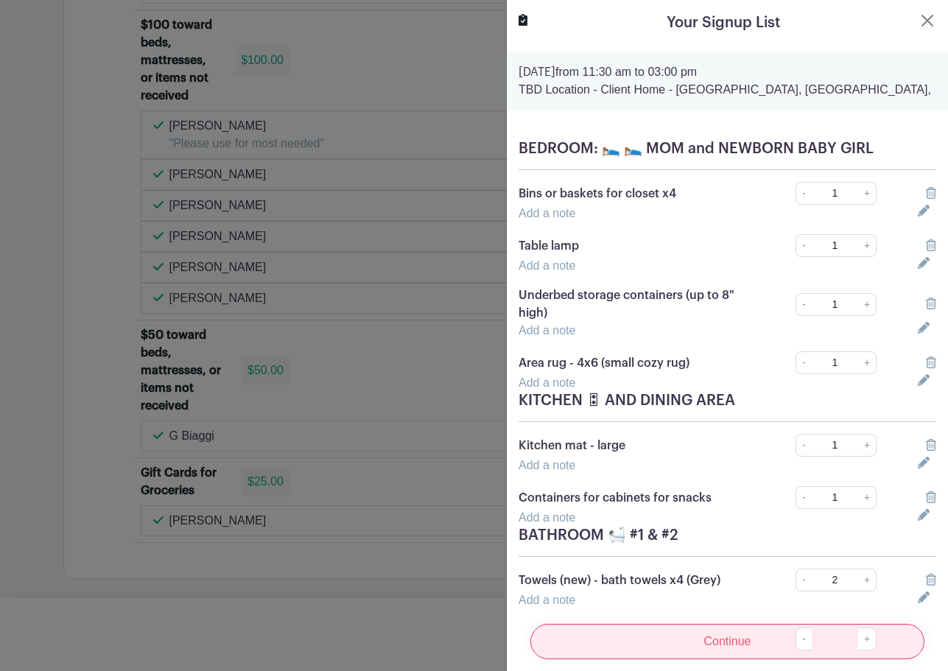
click at [732, 642] on input "Continue" at bounding box center [727, 641] width 394 height 35
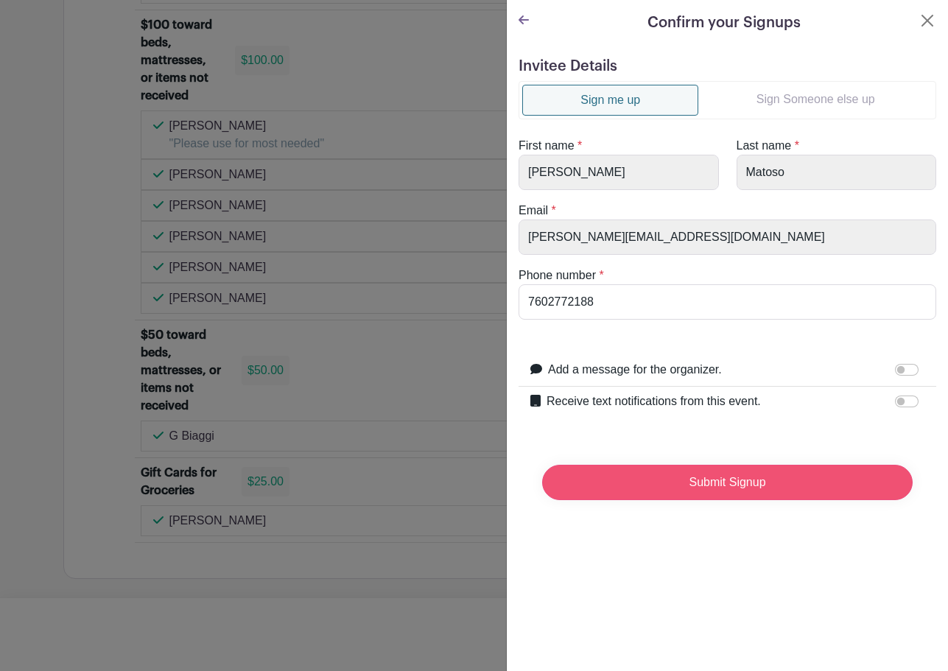
click at [732, 486] on input "Submit Signup" at bounding box center [727, 482] width 371 height 35
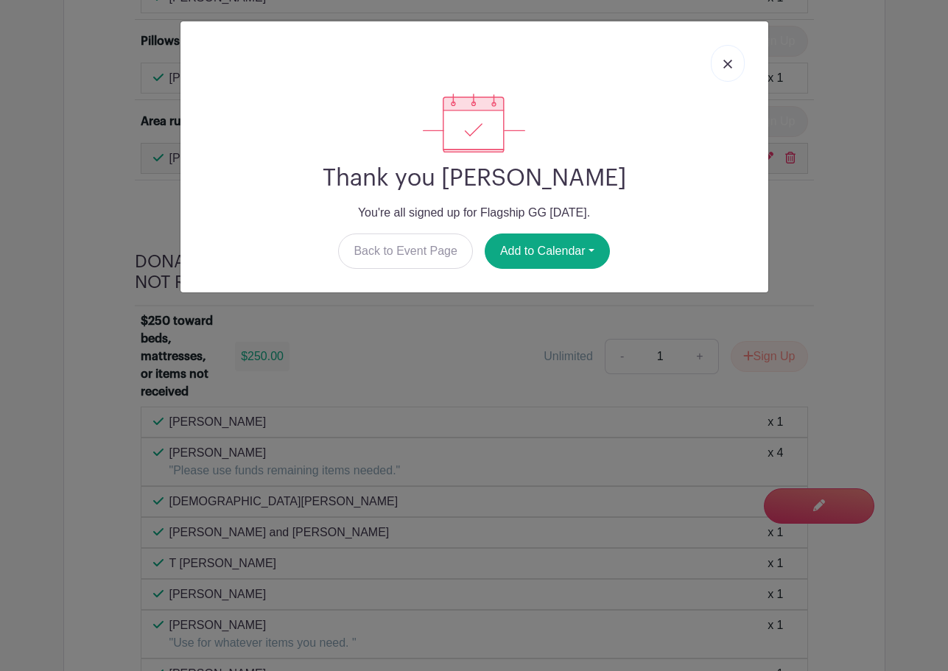
click at [724, 63] on img at bounding box center [727, 64] width 9 height 9
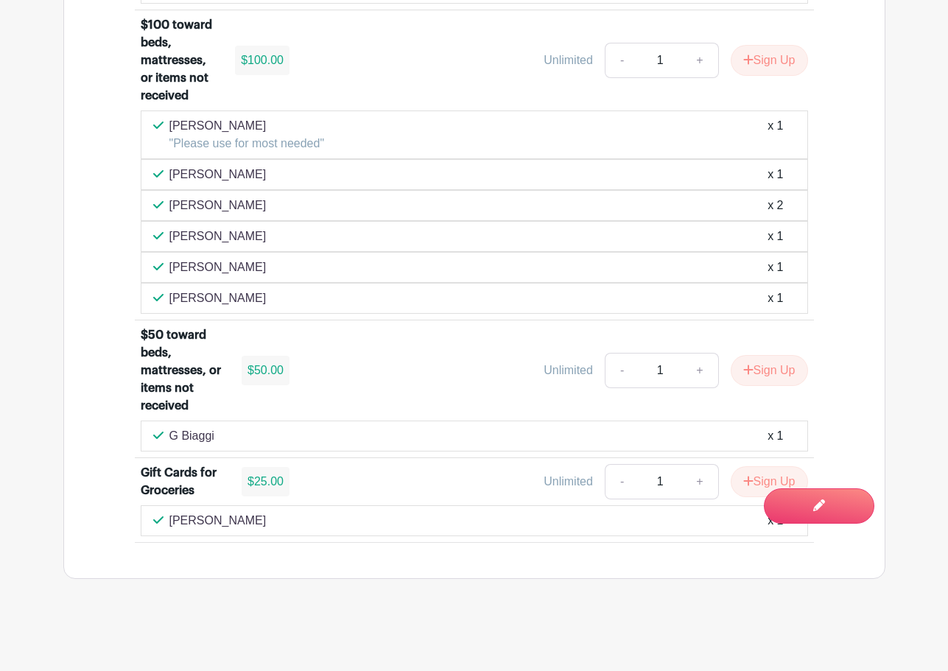
scroll to position [12464, 0]
